Goal: Navigation & Orientation: Find specific page/section

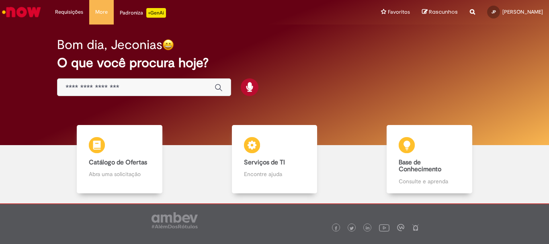
click at [23, 12] on img "Ir para a Homepage" at bounding box center [21, 12] width 41 height 16
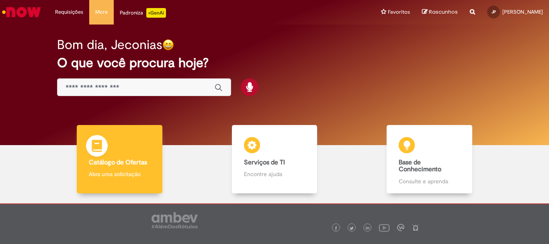
click at [135, 165] on b "Catálogo de Ofertas" at bounding box center [118, 162] width 58 height 8
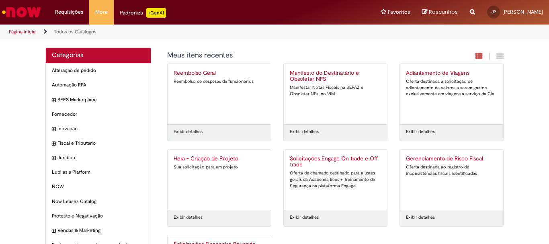
click at [440, 13] on span "Rascunhos" at bounding box center [442, 12] width 29 height 8
click at [32, 12] on img "Ir para a Homepage" at bounding box center [21, 12] width 41 height 16
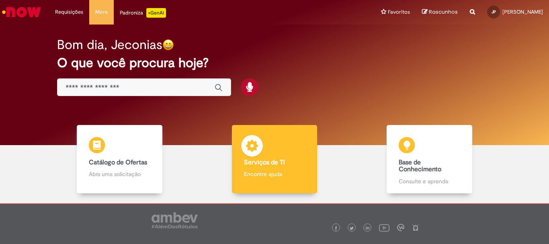
click at [263, 171] on p "Encontre ajuda" at bounding box center [274, 174] width 61 height 8
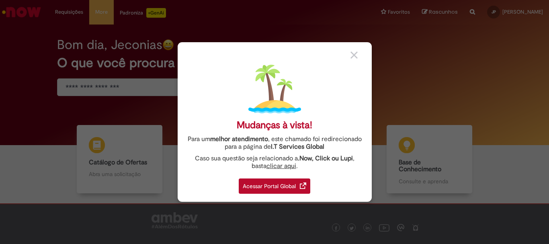
click at [261, 191] on div "Acessar Portal Global" at bounding box center [274, 185] width 71 height 15
